Goal: Transaction & Acquisition: Purchase product/service

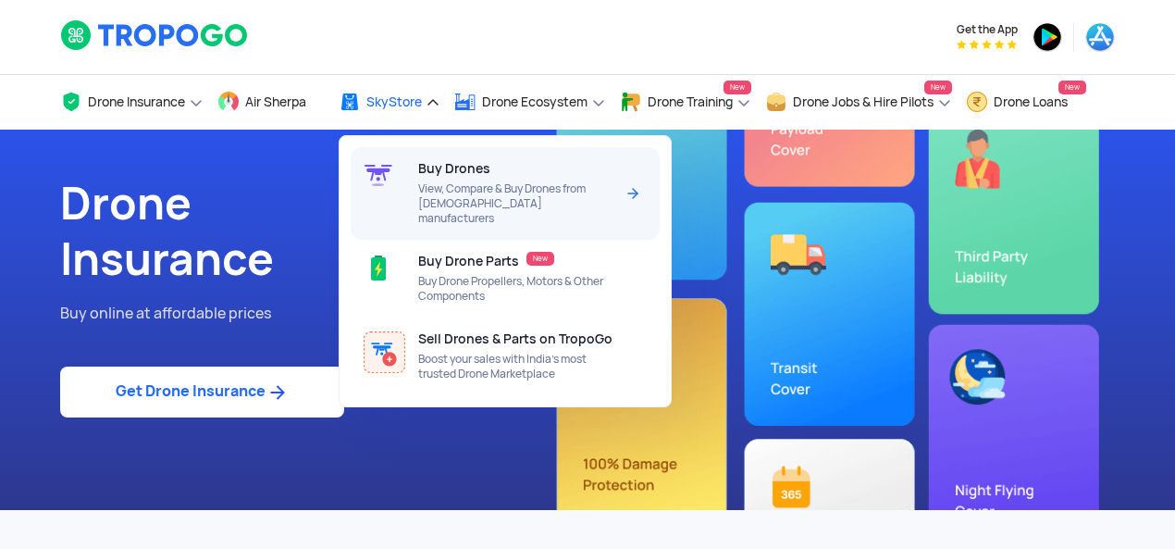
click at [456, 180] on div "Buy Drones View, Compare & Buy Drones from [DEMOGRAPHIC_DATA] manufacturers" at bounding box center [519, 193] width 203 height 93
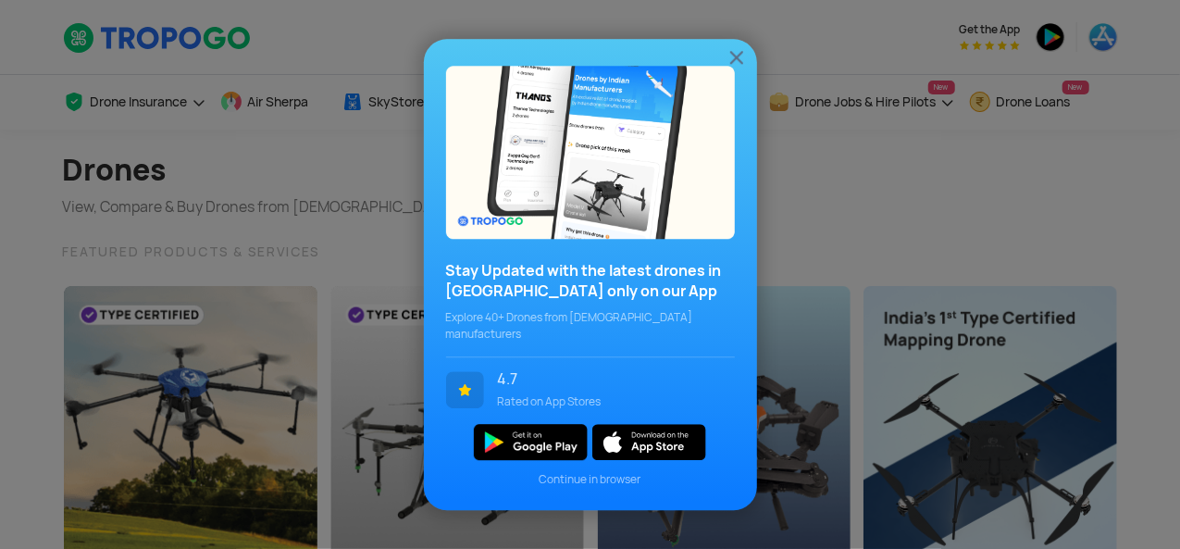
click at [735, 61] on img at bounding box center [736, 57] width 22 height 22
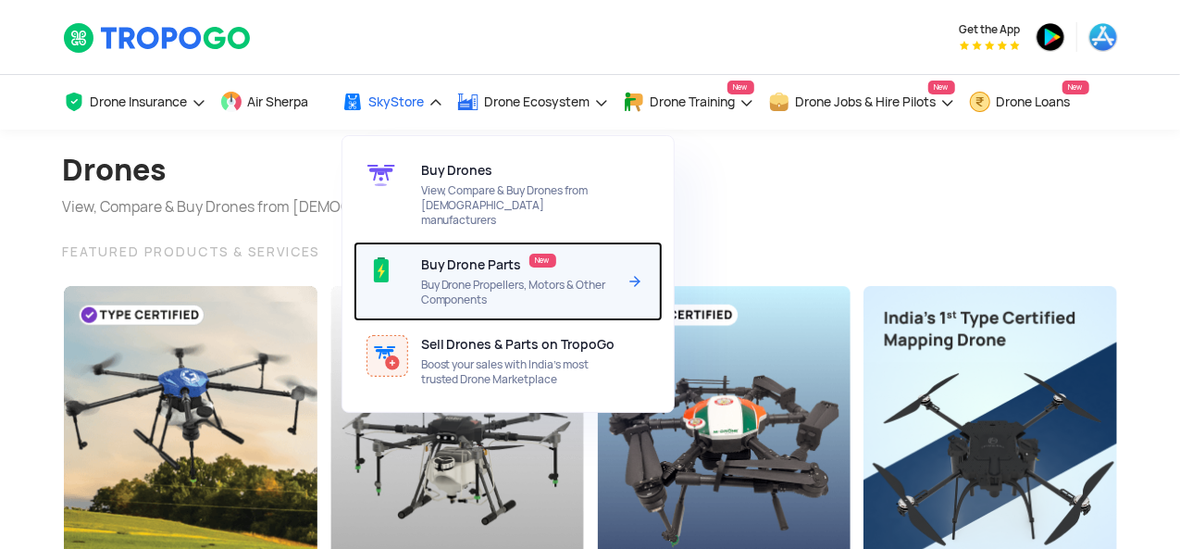
click at [438, 278] on span "Buy Drone Propellers, Motors & Other Components" at bounding box center [518, 293] width 195 height 30
click at [531, 260] on div "Buy Drone Parts New Buy Drone Propellers, Motors & Other Components" at bounding box center [522, 281] width 203 height 80
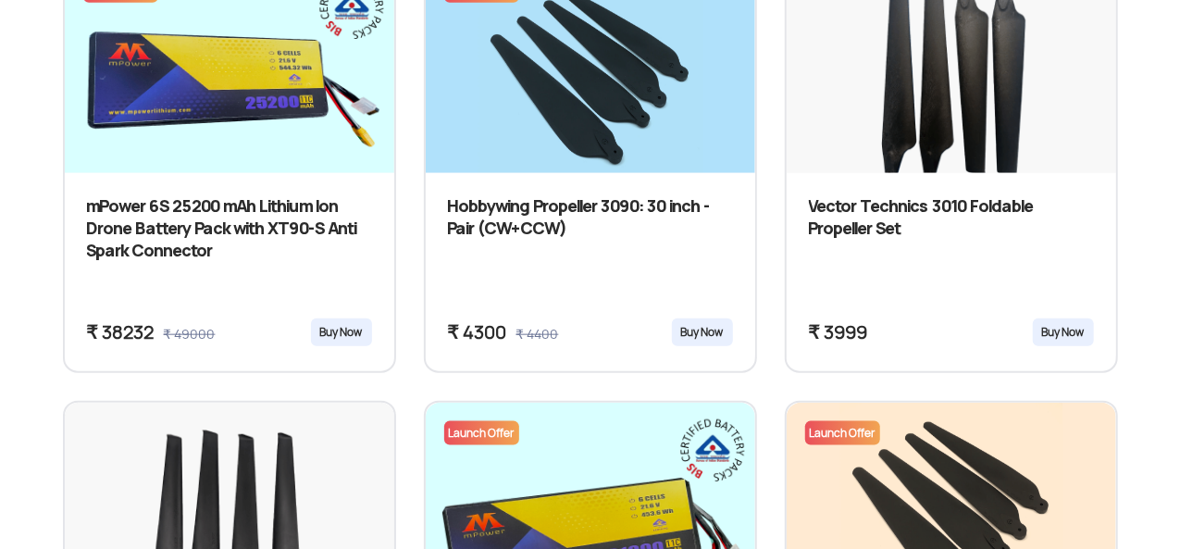
scroll to position [917, 0]
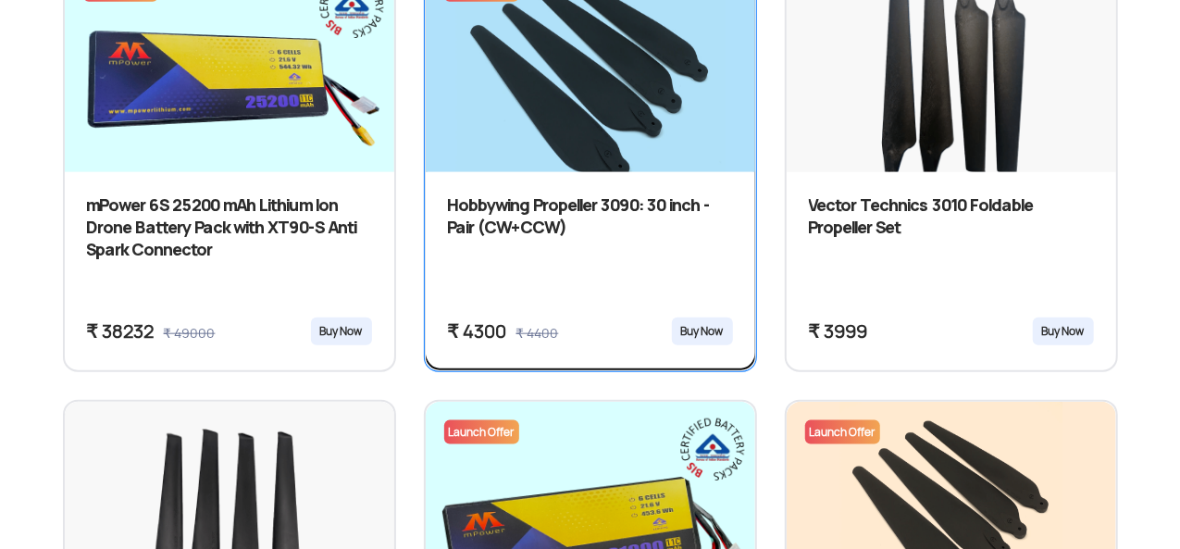
click at [705, 331] on div "Buy Now" at bounding box center [702, 331] width 61 height 28
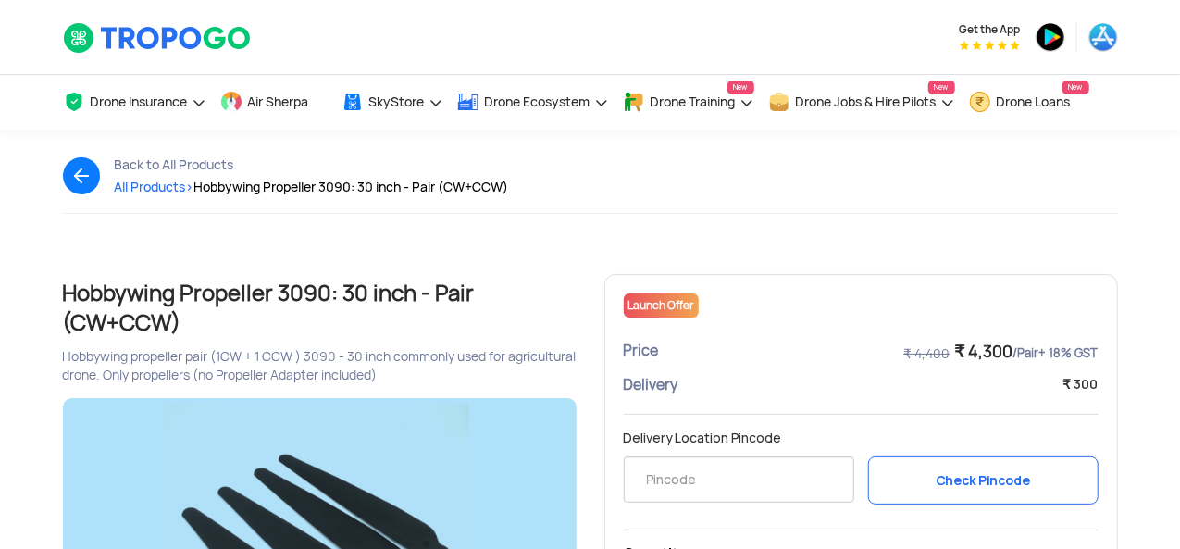
scroll to position [220, 0]
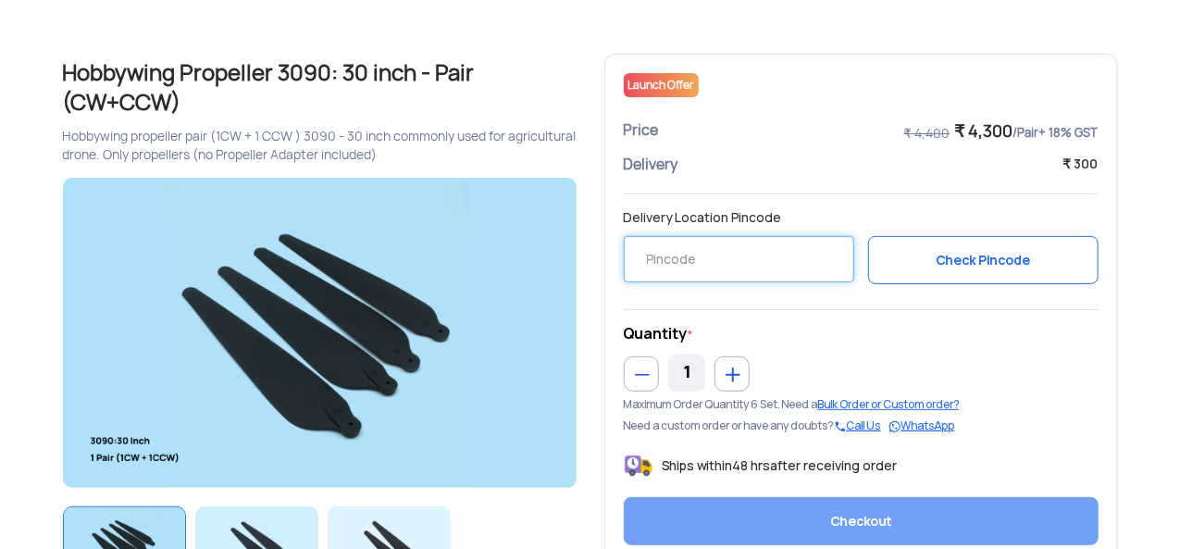
click at [736, 262] on input "text" at bounding box center [739, 259] width 230 height 46
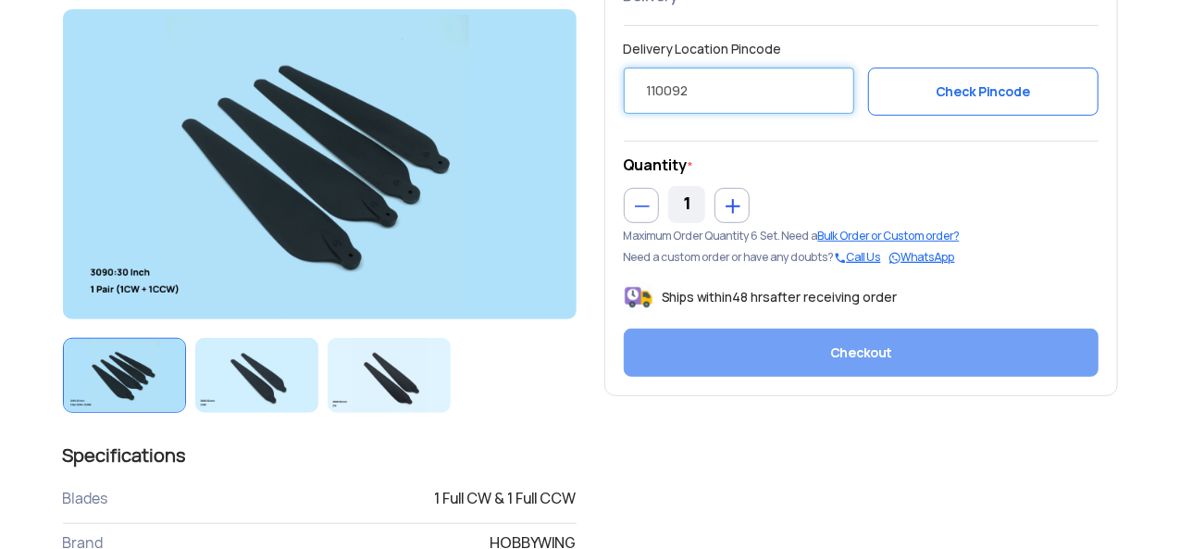
scroll to position [394, 0]
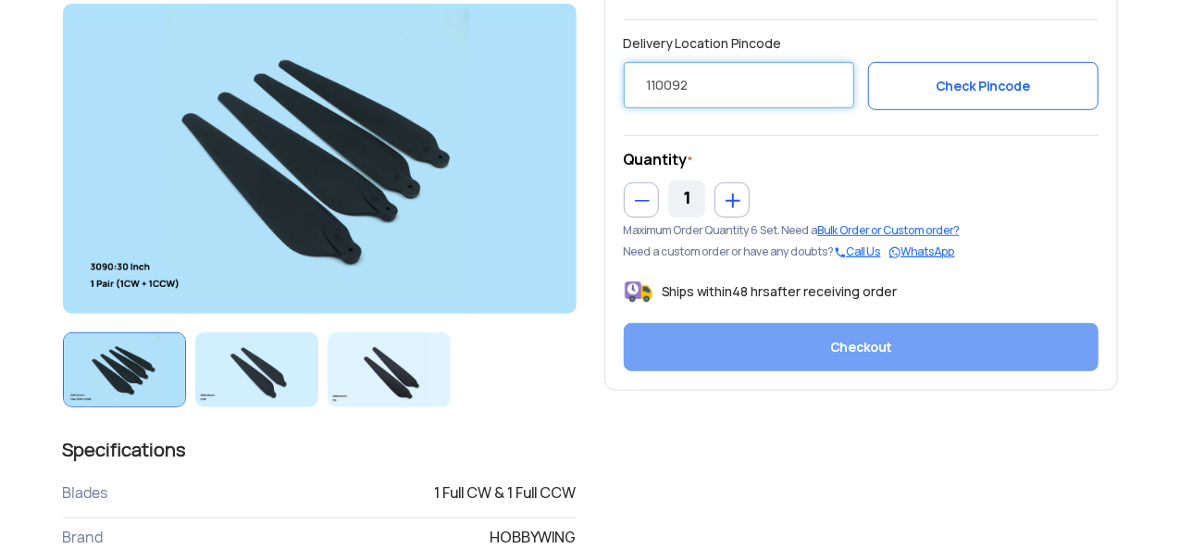
type input "110092"
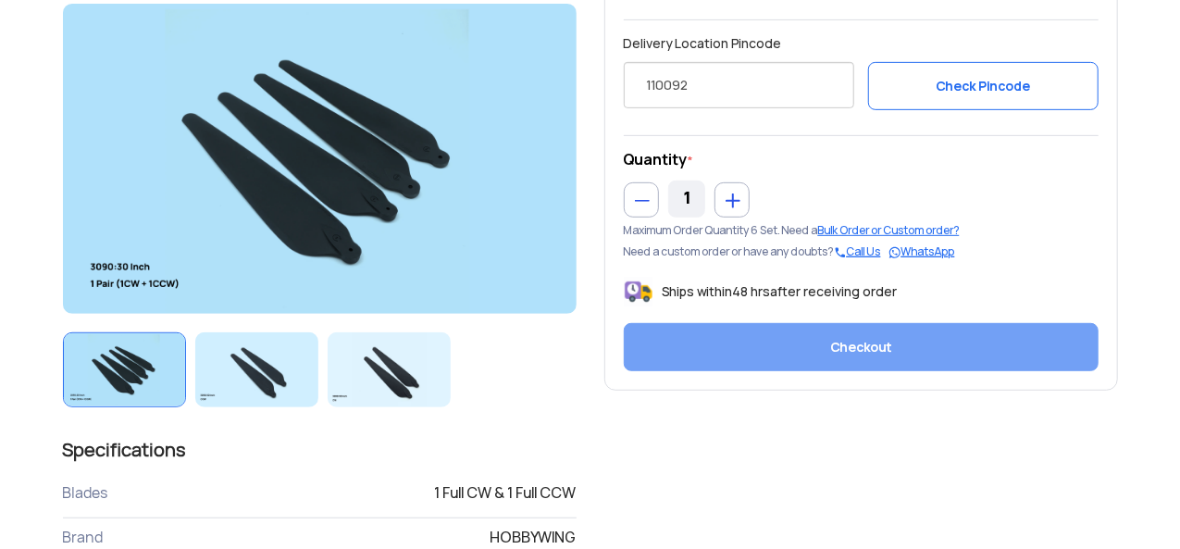
scroll to position [362, 0]
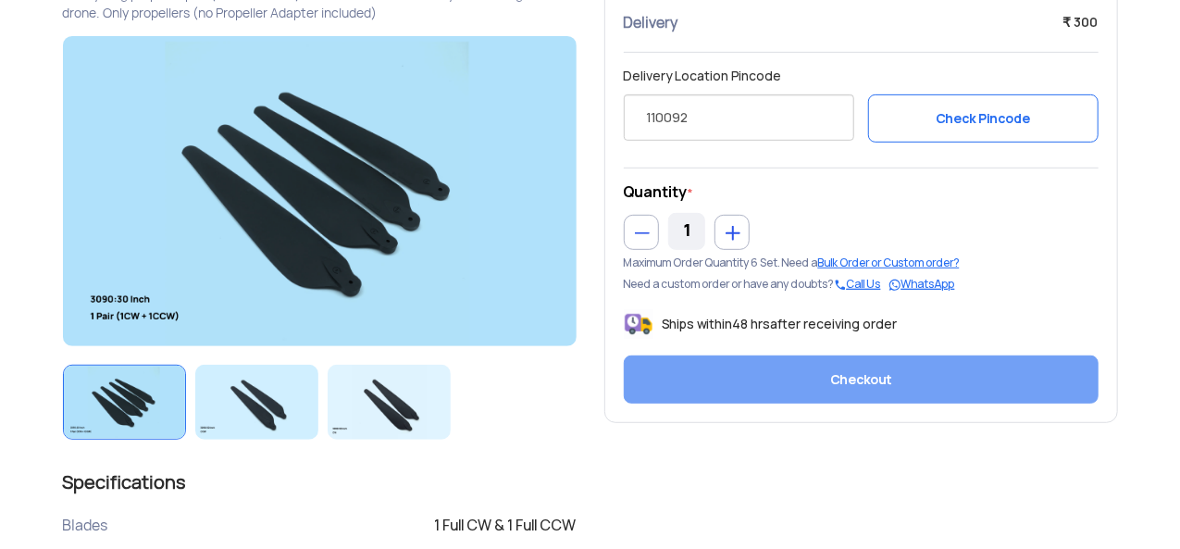
click at [930, 101] on button "Check Pincode" at bounding box center [983, 118] width 230 height 48
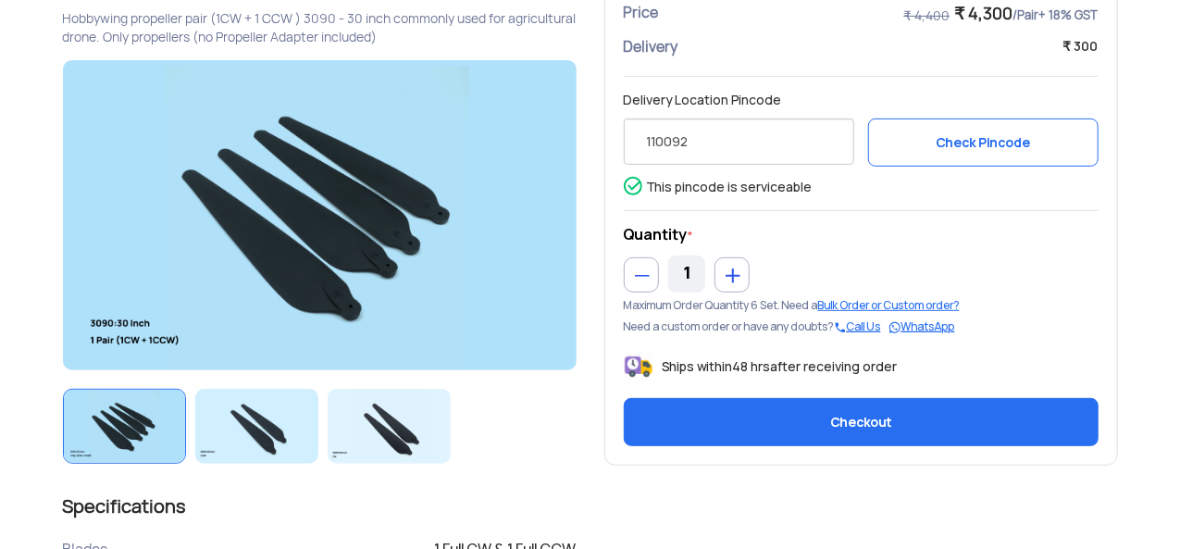
scroll to position [339, 0]
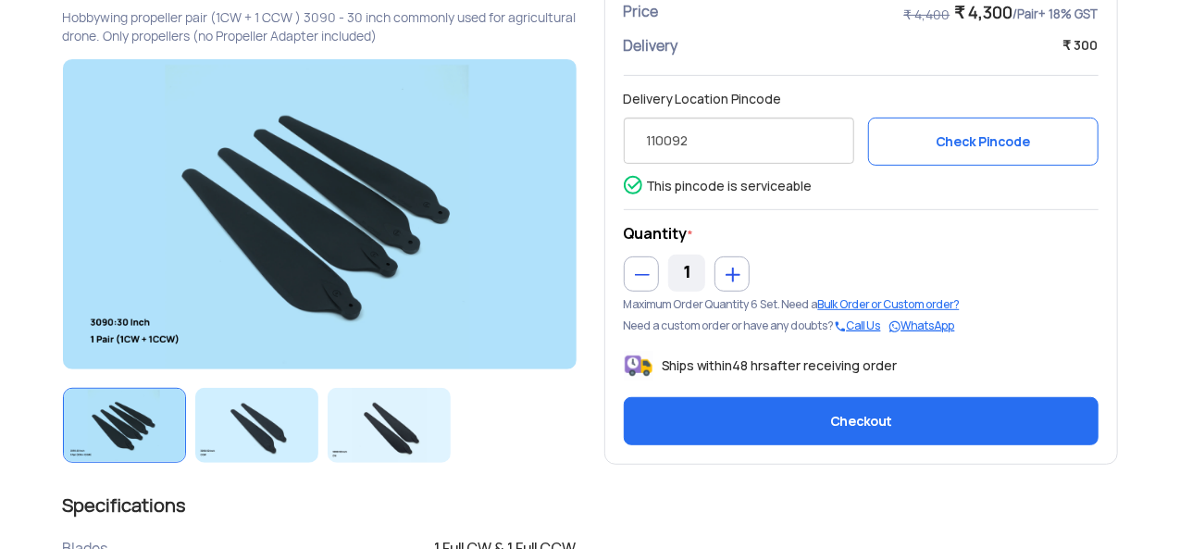
click at [809, 408] on button "Checkout" at bounding box center [861, 421] width 475 height 48
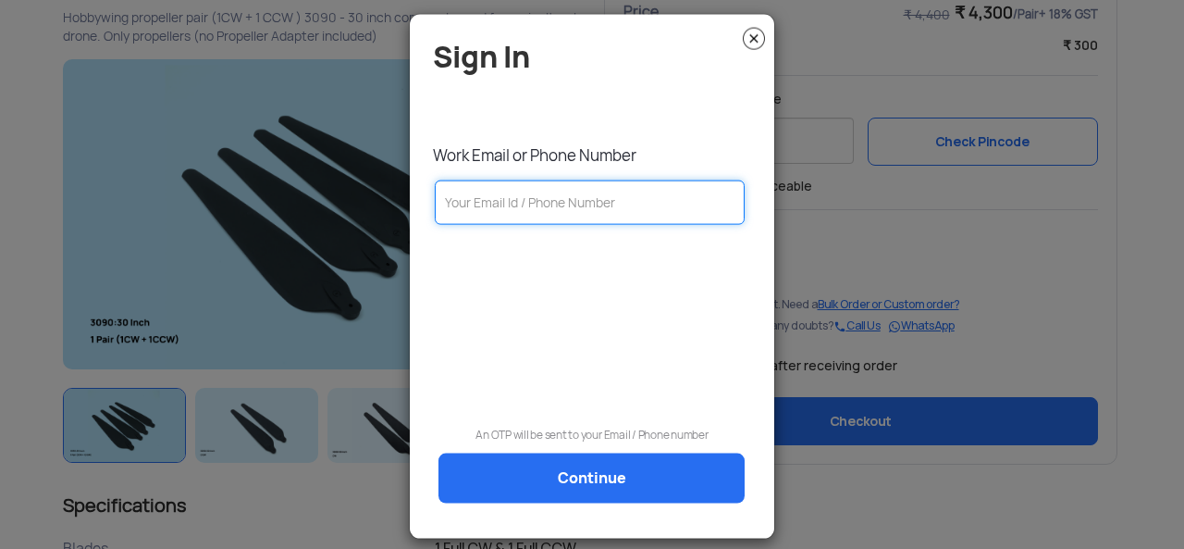
click at [541, 212] on input "text" at bounding box center [590, 201] width 310 height 44
click at [751, 36] on img at bounding box center [754, 38] width 22 height 22
